Goal: Ask a question: Seek information or help from site administrators or community

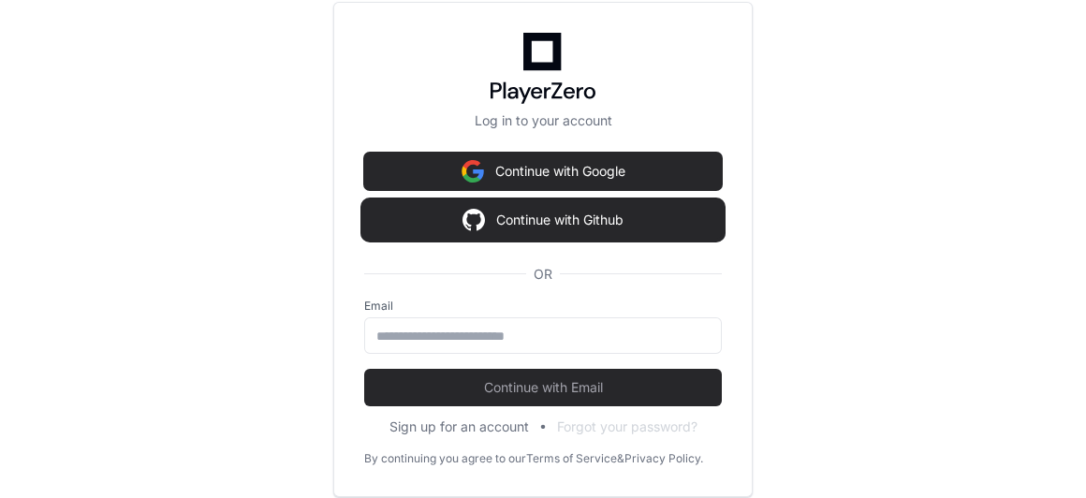
click at [544, 219] on button "Continue with Github" at bounding box center [543, 219] width 358 height 37
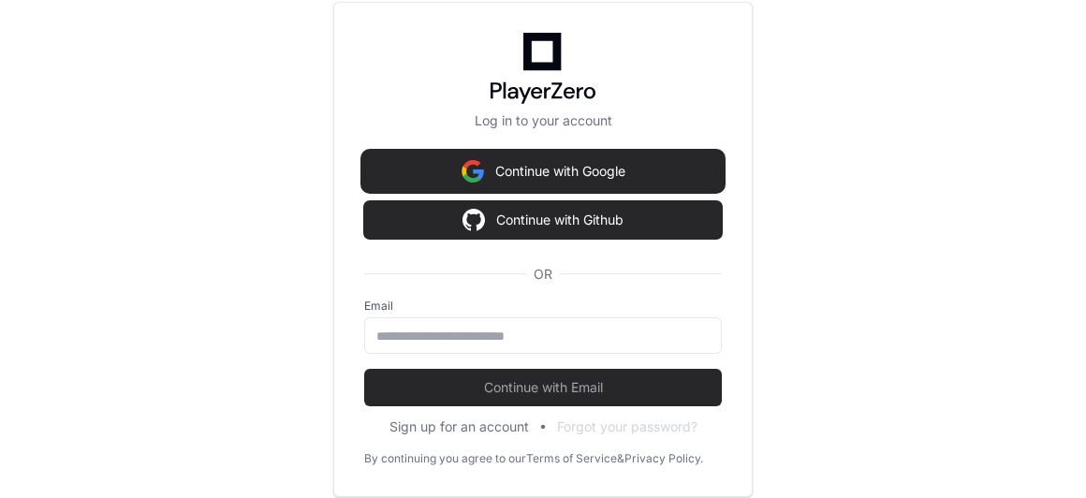
click at [558, 173] on button "Continue with Google" at bounding box center [543, 171] width 358 height 37
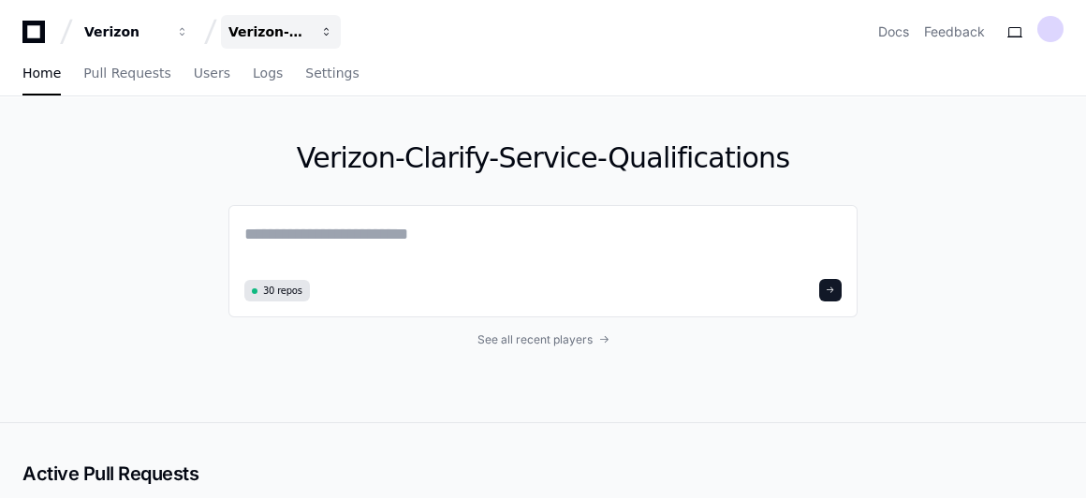
click at [262, 29] on div "Verizon-Clarify-Service-Qualifications" at bounding box center [268, 31] width 80 height 19
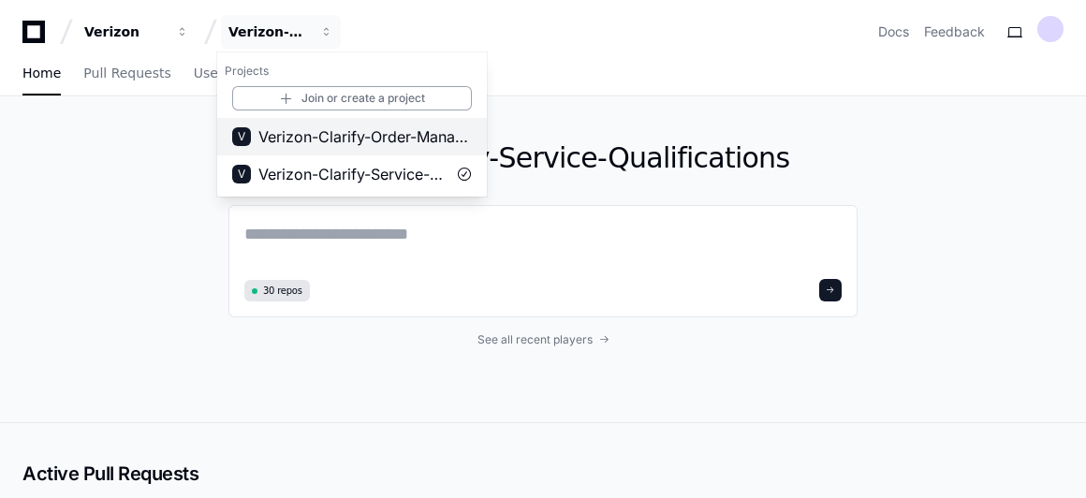
click at [354, 136] on span "Verizon-Clarify-Order-Management" at bounding box center [364, 136] width 213 height 22
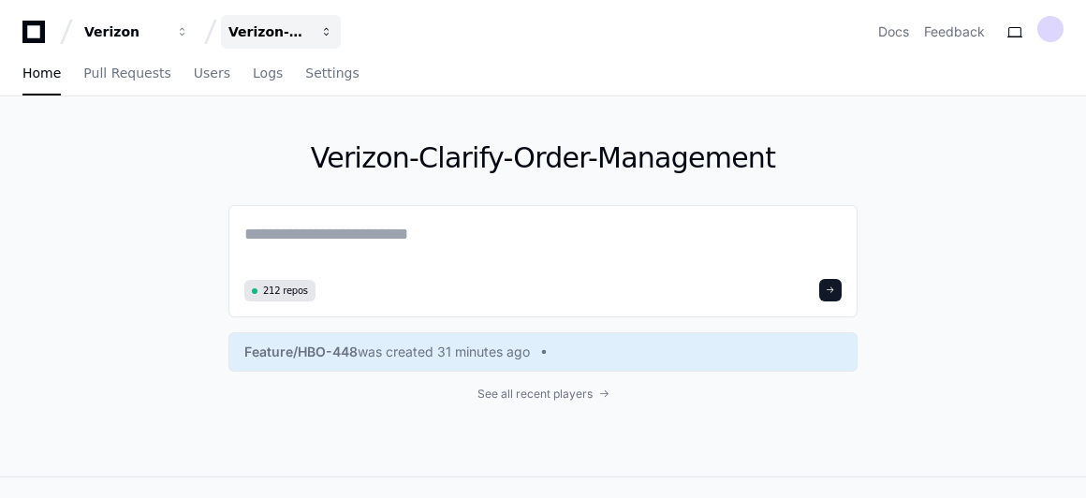
click at [324, 33] on span "button" at bounding box center [326, 31] width 13 height 13
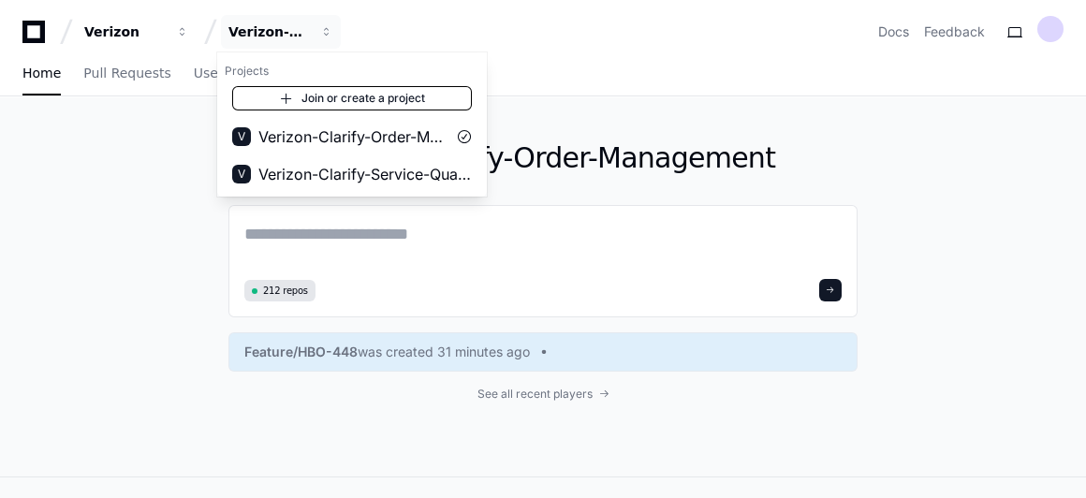
click at [329, 96] on link "Join or create a project" at bounding box center [352, 98] width 240 height 24
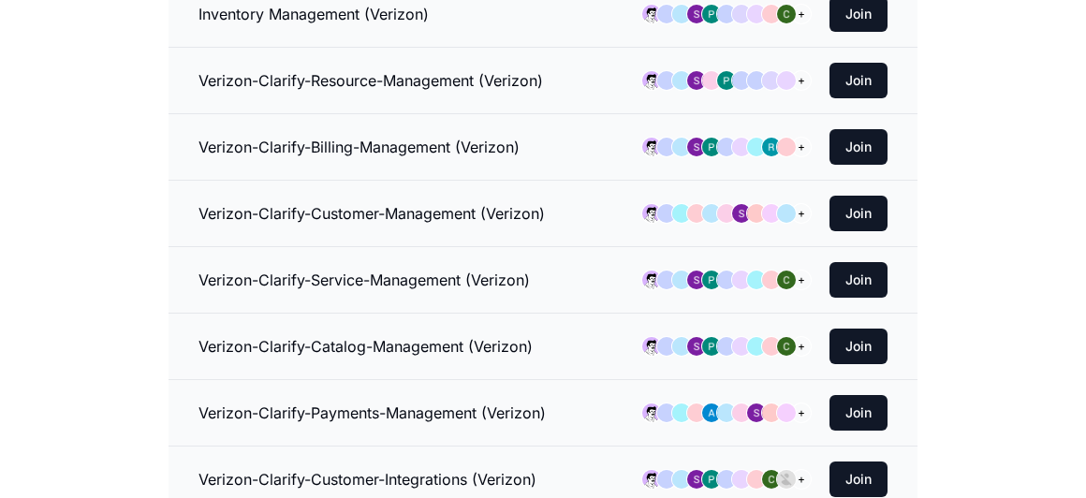
scroll to position [169, 0]
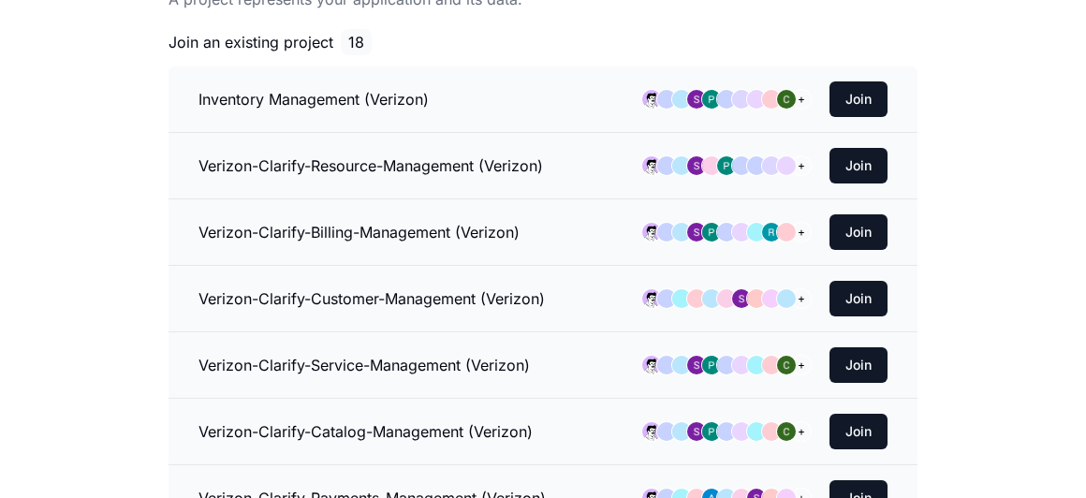
click at [325, 93] on h3 "Inventory Management (Verizon)" at bounding box center [313, 99] width 230 height 22
click at [862, 96] on button "Join" at bounding box center [858, 99] width 58 height 36
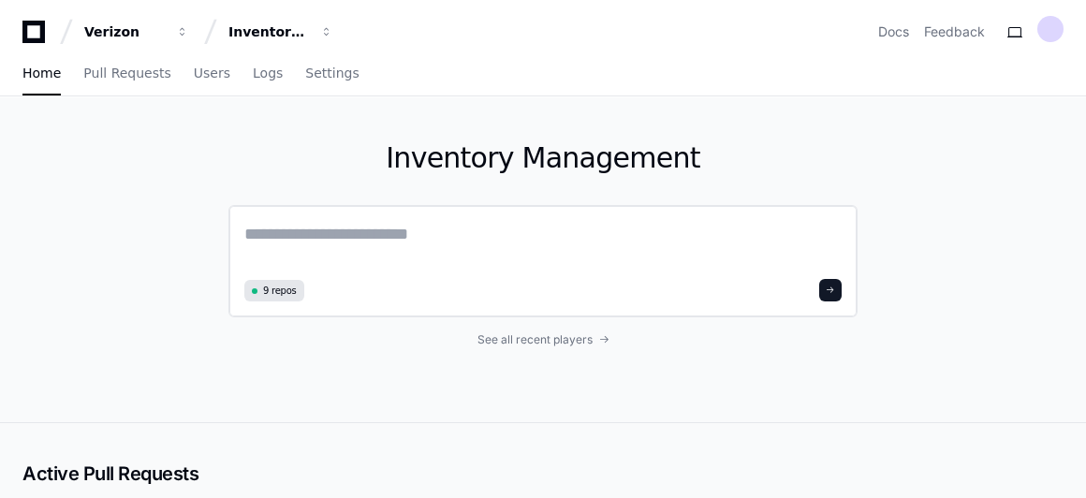
click at [331, 235] on textarea at bounding box center [542, 247] width 597 height 52
paste textarea "**********"
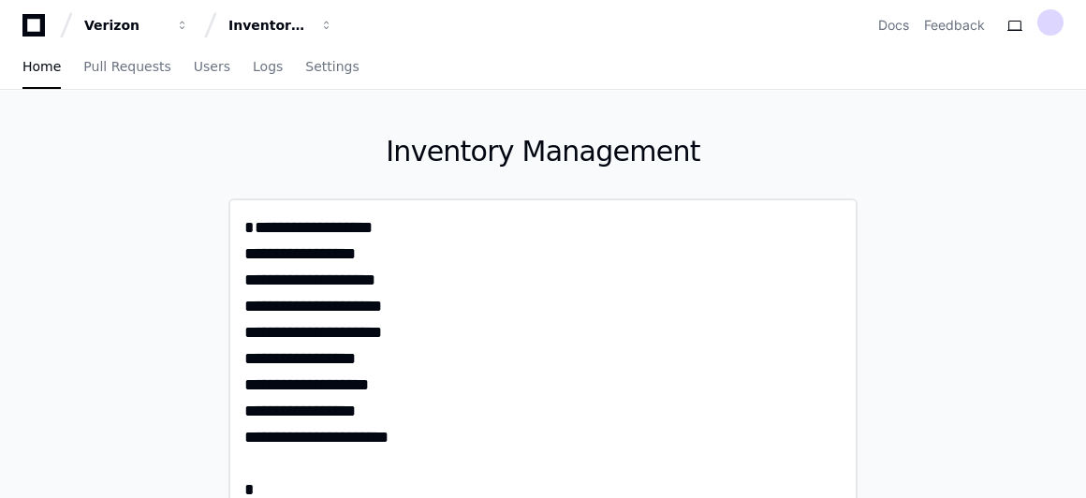
scroll to position [7, 0]
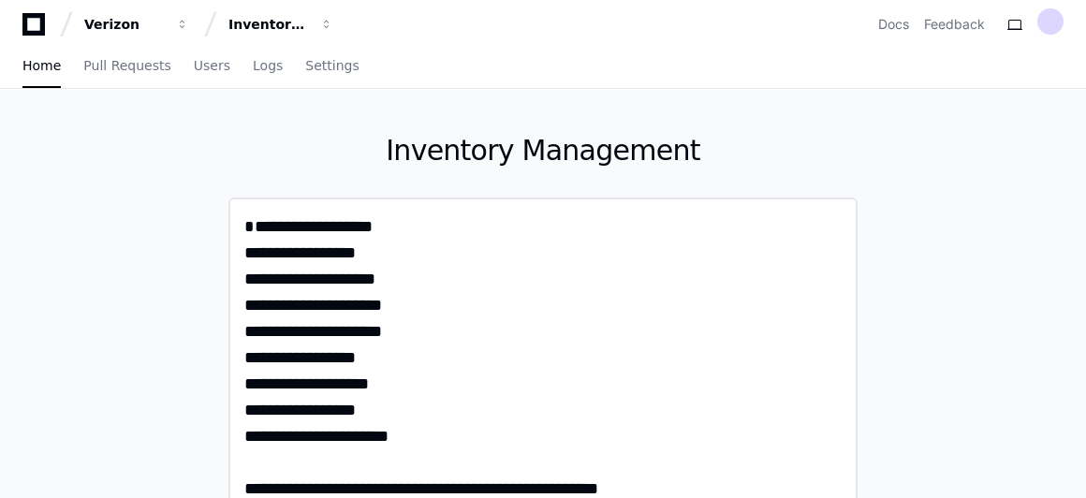
type textarea "**********"
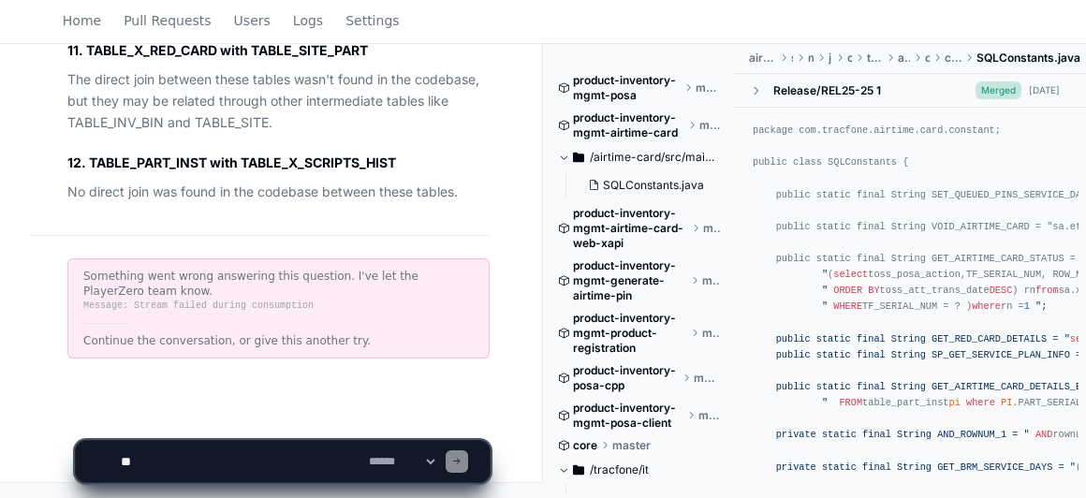
scroll to position [2495, 0]
click at [306, 461] on textarea at bounding box center [241, 461] width 248 height 41
click at [438, 460] on select "**********" at bounding box center [401, 461] width 73 height 13
select select "****"
click at [365, 455] on select "**********" at bounding box center [401, 461] width 73 height 13
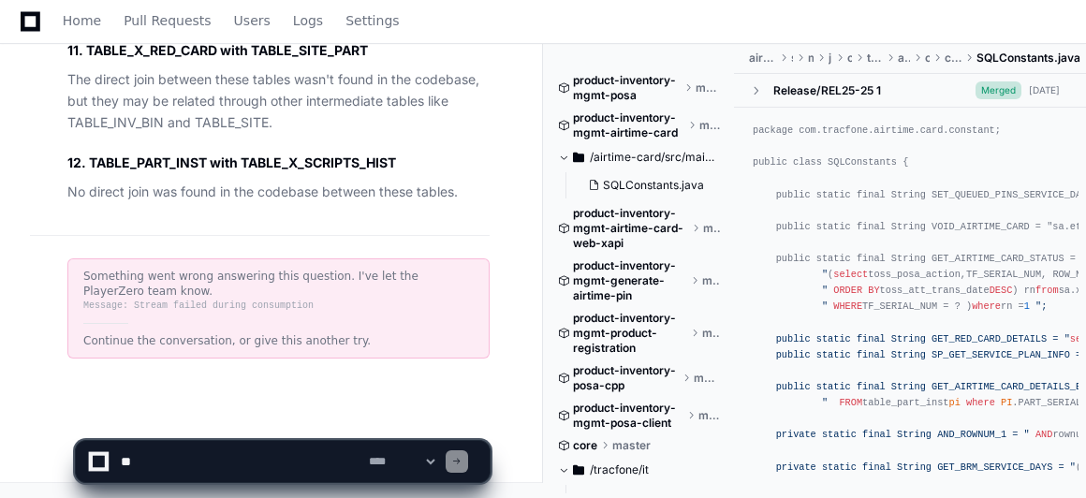
click at [256, 458] on textarea at bounding box center [241, 461] width 248 height 41
type textarea "**********"
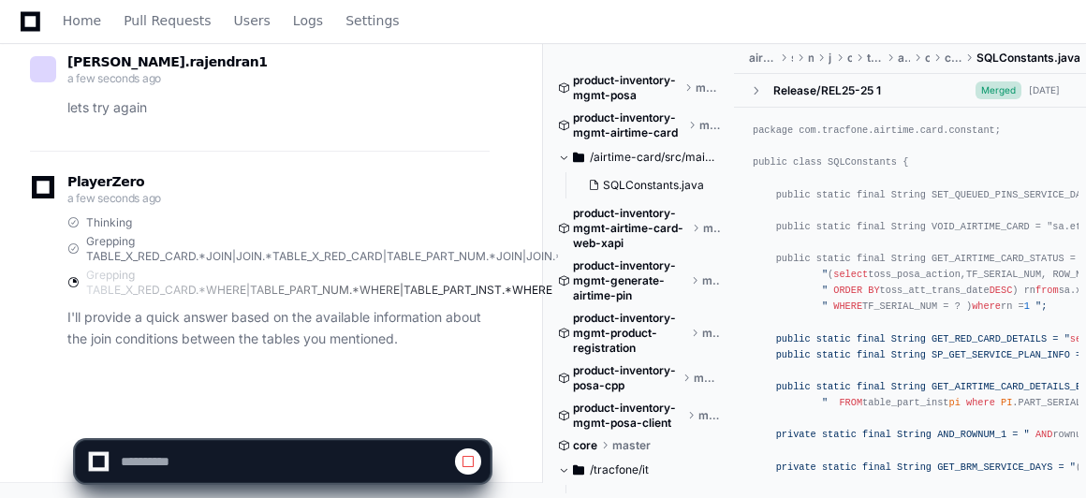
scroll to position [2699, 0]
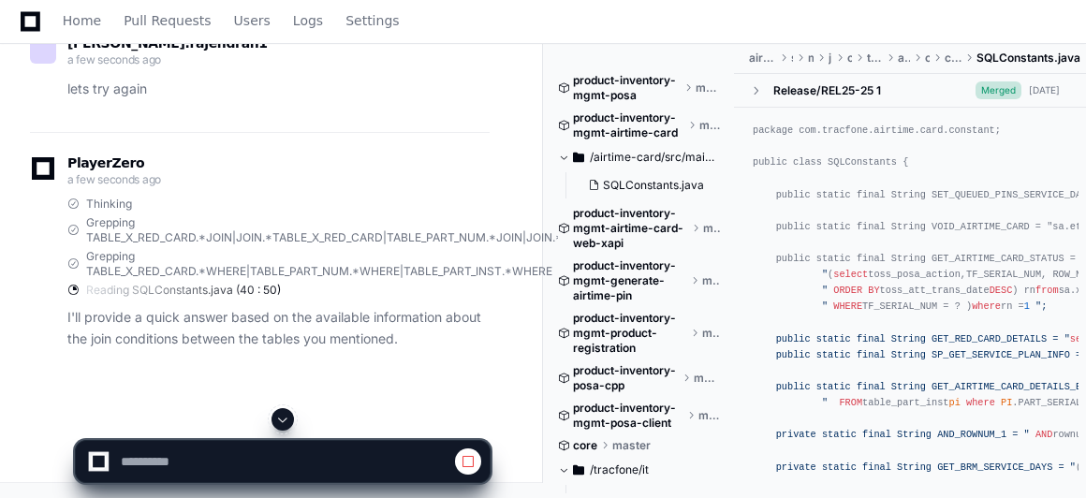
select select "****"
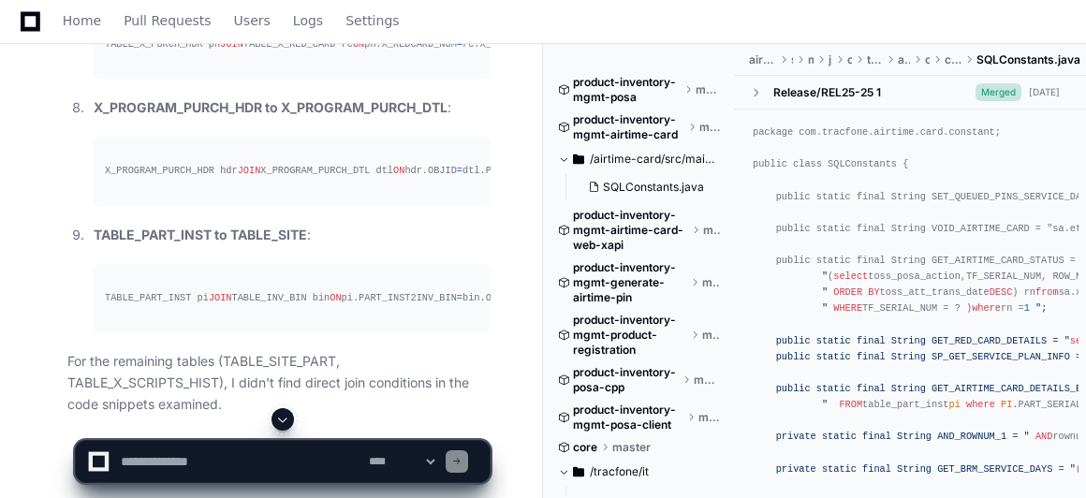
scroll to position [3714, 0]
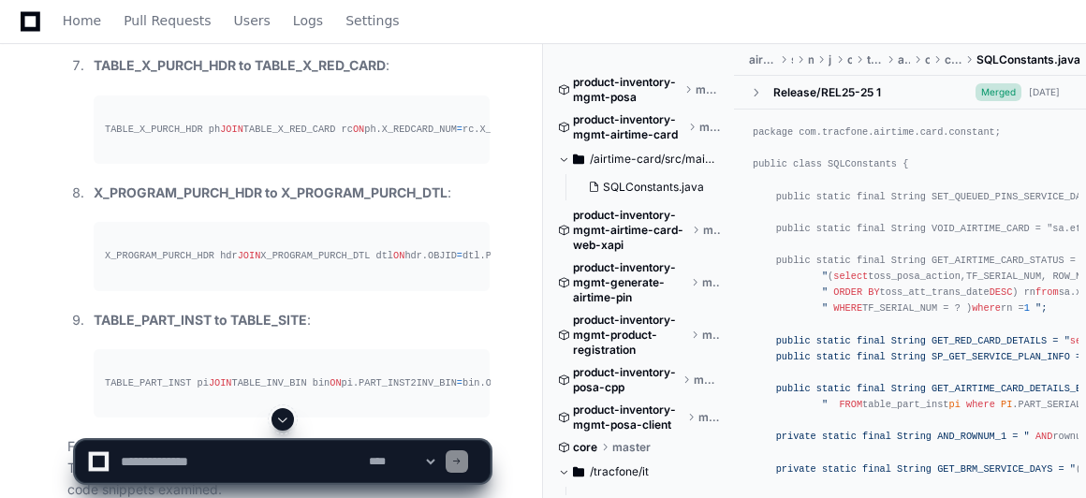
click at [287, 419] on span at bounding box center [282, 419] width 15 height 15
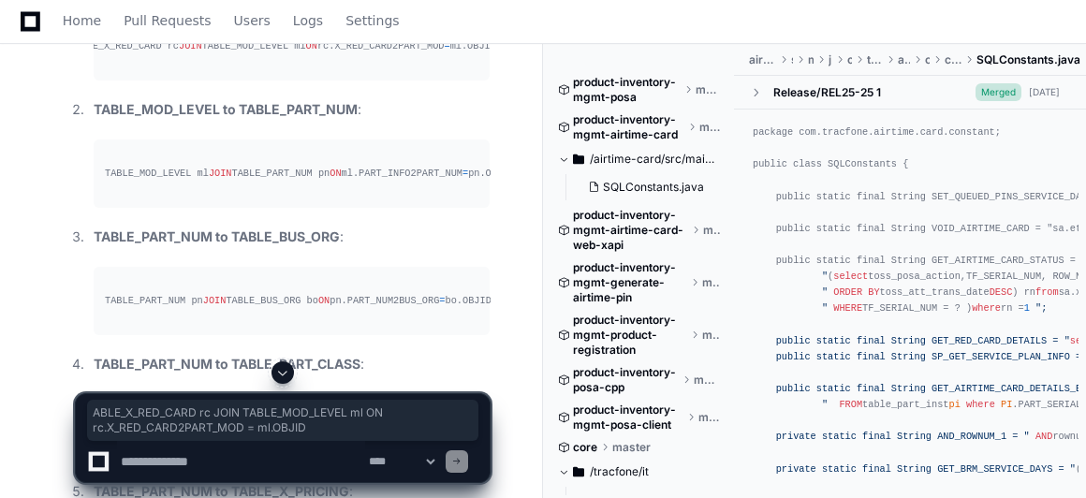
scroll to position [0, 36]
drag, startPoint x: 109, startPoint y: 219, endPoint x: 522, endPoint y: 212, distance: 413.7
copy div "ABLE_X_RED_CARD rc JOIN TABLE_MOD_LEVEL ml ON rc.X_RED_CARD2PART_MOD = ml.OBJID"
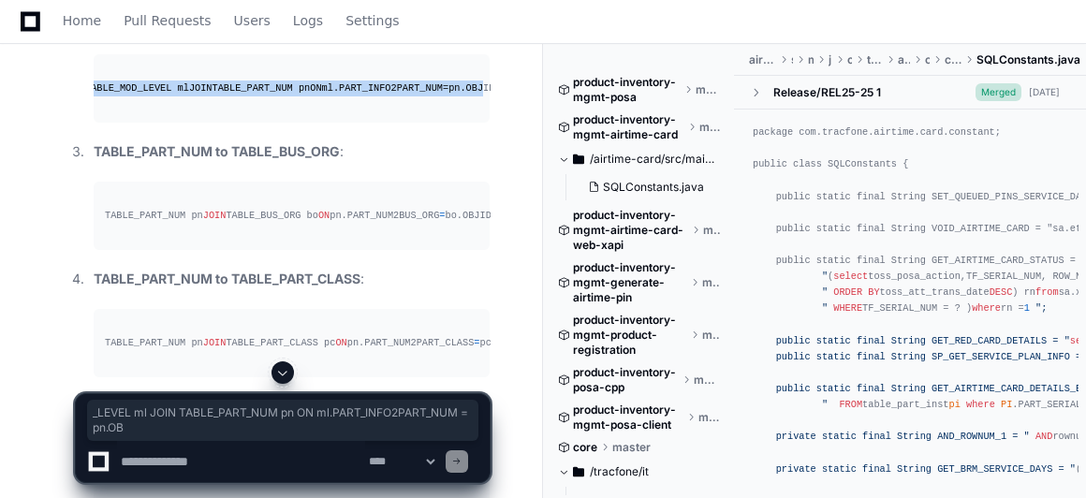
scroll to position [0, 0]
drag, startPoint x: 493, startPoint y: 265, endPoint x: 51, endPoint y: 253, distance: 441.9
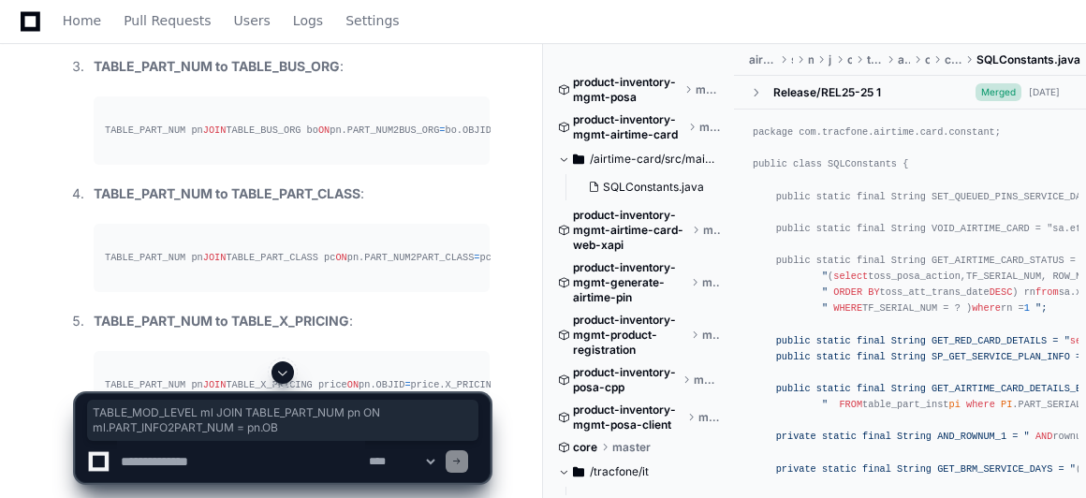
copy div "TABLE_MOD_LEVEL ml JOIN TABLE_PART_NUM pn ON ml.PART_INFO2PART_NUM = pn.OB"
drag, startPoint x: 108, startPoint y: 304, endPoint x: 525, endPoint y: 304, distance: 417.4
copy div "ABLE_PART_NUM pn JOIN TABLE_BUS_ORG bo ON pn.PART_NUM2BUS_ORG = bo.OBJID"
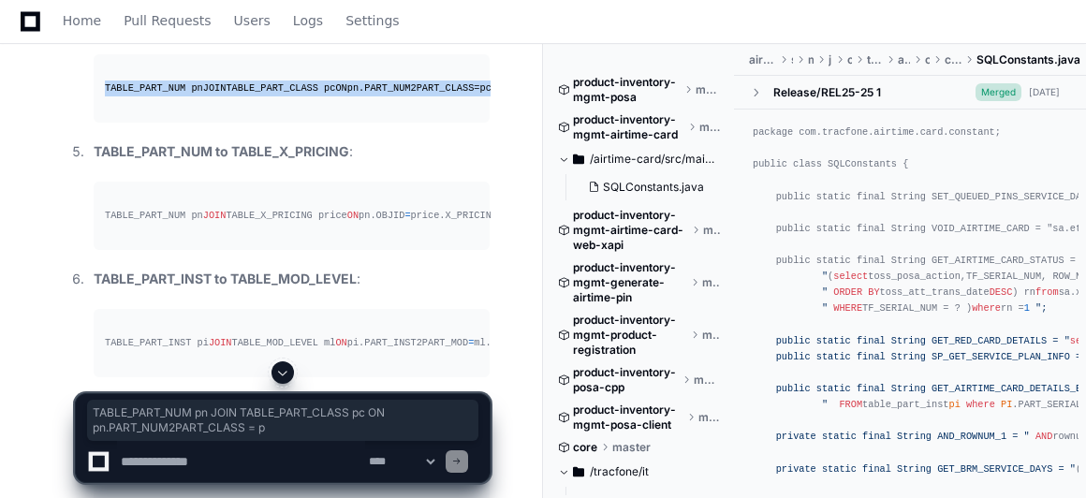
scroll to position [0, 31]
drag, startPoint x: 101, startPoint y: 265, endPoint x: 504, endPoint y: 258, distance: 402.5
copy div "TABLE_PART_NUM pn JOIN TABLE_PART_CLASS pc ON pn.PART_NUM2PART_CLASS = pc.OBJID"
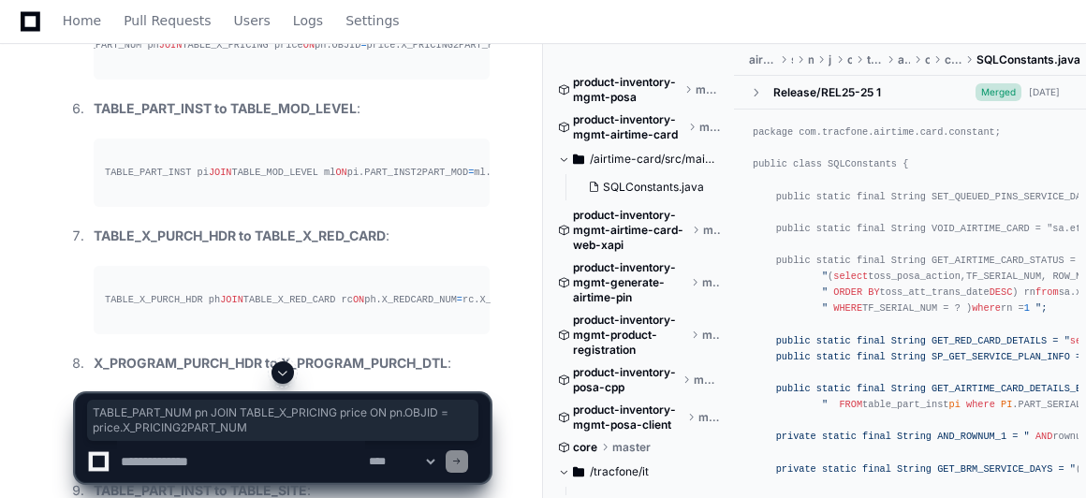
scroll to position [0, 51]
drag, startPoint x: 103, startPoint y: 224, endPoint x: 506, endPoint y: 214, distance: 403.5
copy div "TABLE_PART_NUM pn JOIN TABLE_X_PRICING price ON pn.OBJID = price.X_PRICING2PART…"
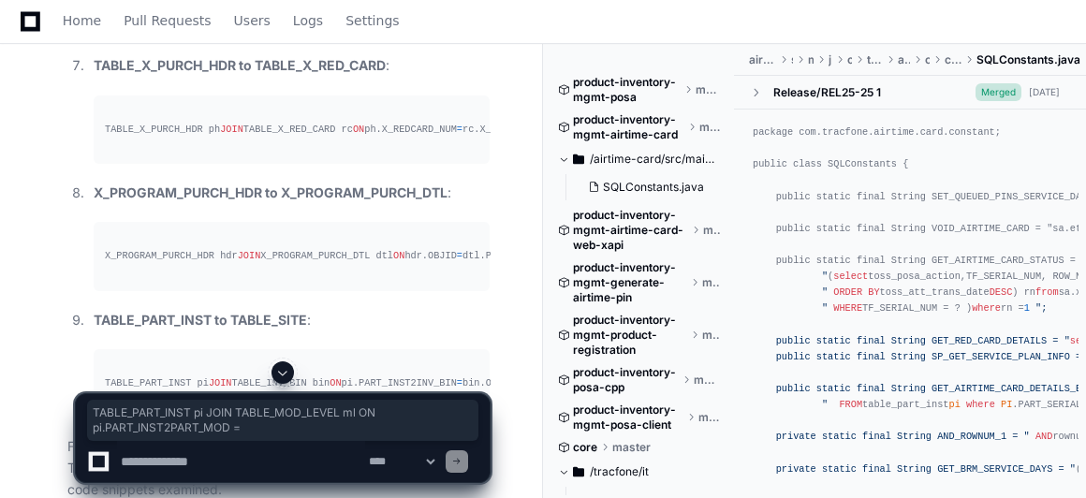
scroll to position [0, 25]
drag, startPoint x: 103, startPoint y: 176, endPoint x: 514, endPoint y: 173, distance: 410.9
copy div "TABLE_PART_INST pi JOIN TABLE_MOD_LEVEL ml ON pi.PART_INST2PART_MOD = ml.OBJID"
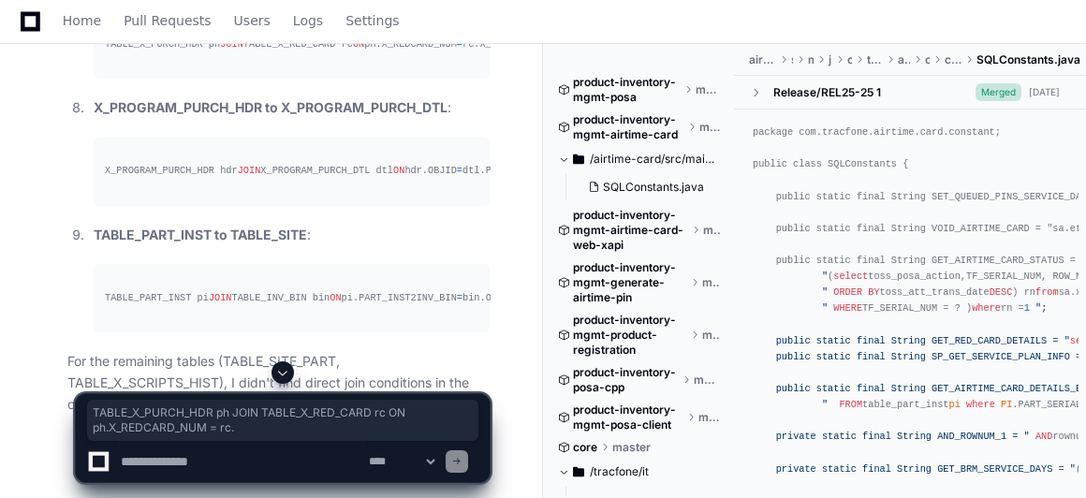
scroll to position [0, 41]
drag, startPoint x: 105, startPoint y: 219, endPoint x: 527, endPoint y: 218, distance: 422.1
copy div "TABLE_X_PURCH_HDR ph JOIN TABLE_X_RED_CARD rc ON ph.X_REDCARD_NUM = rc.X_RED_CO…"
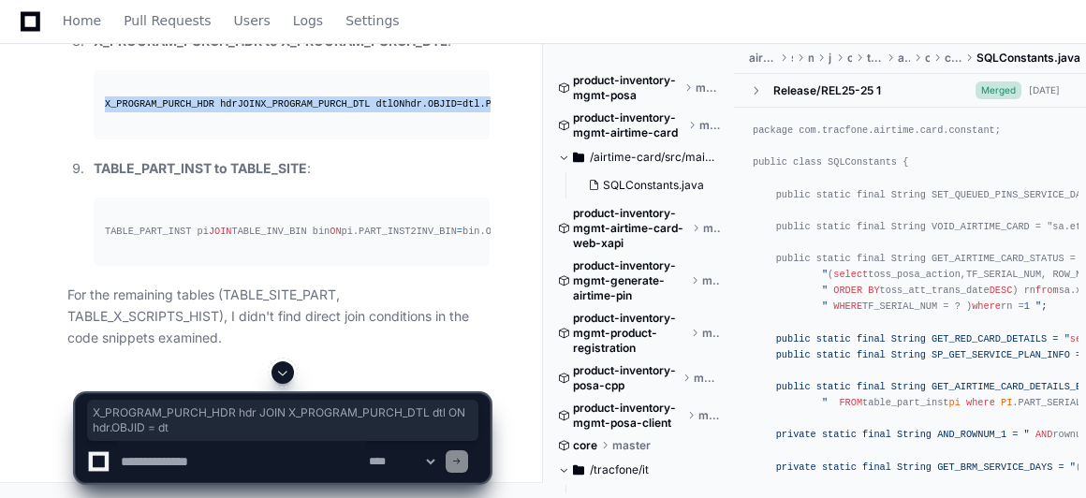
scroll to position [0, 110]
drag, startPoint x: 103, startPoint y: 258, endPoint x: 518, endPoint y: 254, distance: 415.6
copy div "X_PROGRAM_PURCH_HDR hdr JOIN X_PROGRAM_PURCH_DTL dtl ON hdr.OBJID = dtl.PGM_PUR…"
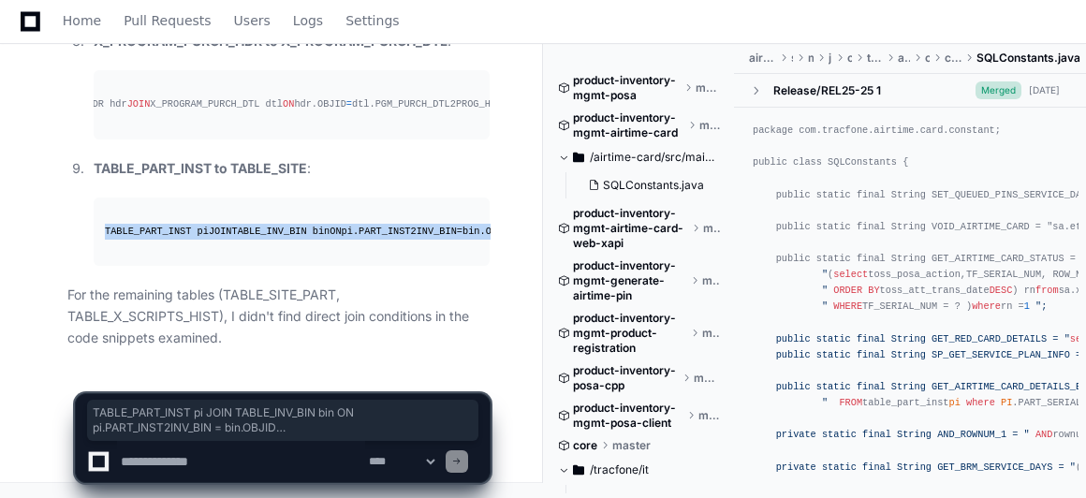
drag, startPoint x: 105, startPoint y: 214, endPoint x: 389, endPoint y: 242, distance: 285.9
click at [389, 242] on pre "TABLE_PART_INST pi JOIN TABLE_INV_BIN bin ON pi.PART_INST2INV_BIN = bin.OBJID J…" at bounding box center [292, 231] width 396 height 68
copy div "TABLE_PART_INST pi JOIN TABLE_INV_BIN bin ON pi.PART_INST2INV_BIN = bin.OBJID J…"
